Goal: Navigation & Orientation: Understand site structure

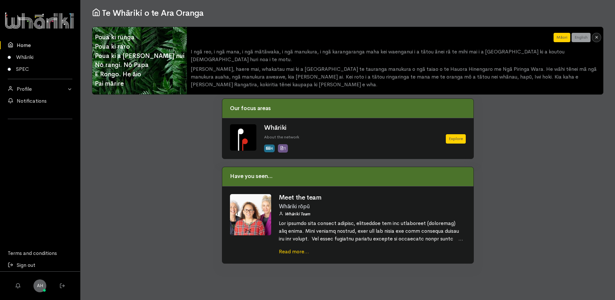
click at [182, 172] on div at bounding box center [153, 184] width 130 height 172
click at [39, 67] on link "SPEC" at bounding box center [40, 69] width 80 height 12
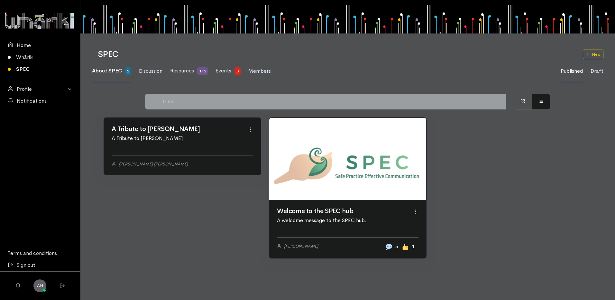
click at [313, 200] on link at bounding box center [347, 159] width 157 height 82
click at [153, 73] on span "Discussion" at bounding box center [150, 71] width 23 height 7
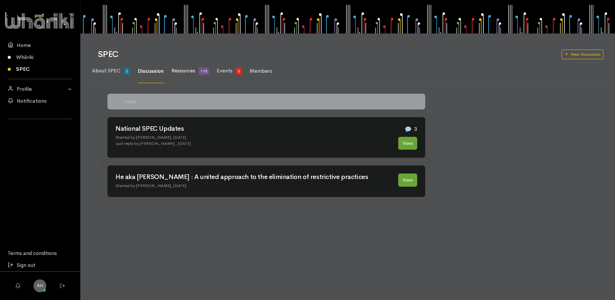
click at [178, 67] on span "Resources" at bounding box center [184, 70] width 24 height 7
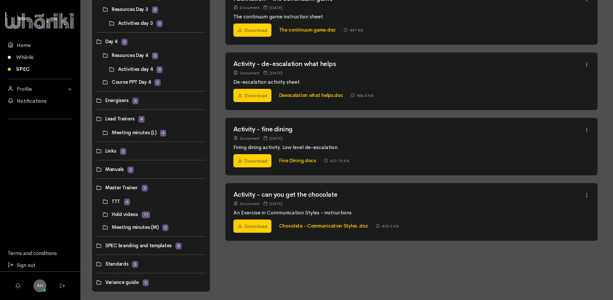
scroll to position [310, 0]
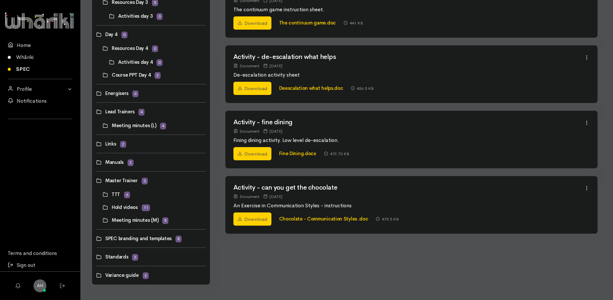
click at [96, 275] on link at bounding box center [96, 275] width 0 height 0
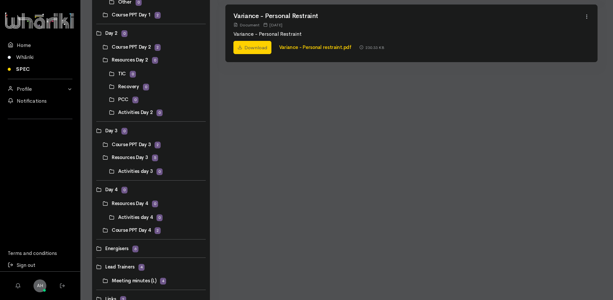
scroll to position [193, 0]
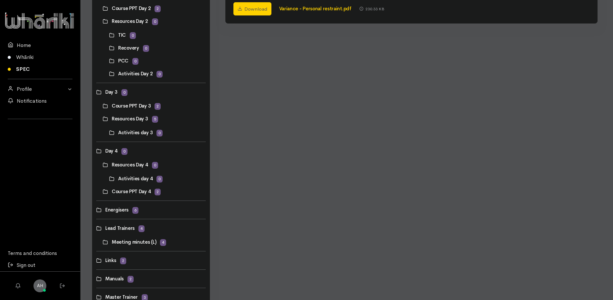
click at [103, 242] on link at bounding box center [103, 242] width 0 height 0
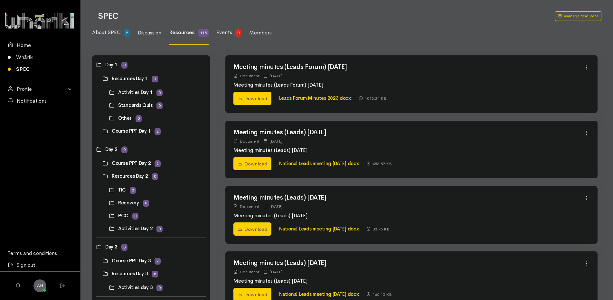
scroll to position [0, 0]
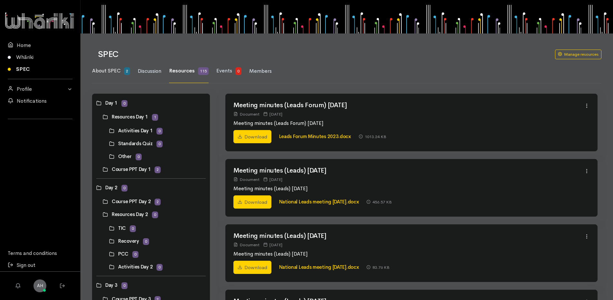
click at [113, 69] on span "About SPEC" at bounding box center [106, 70] width 29 height 7
